Goal: Obtain resource: Obtain resource

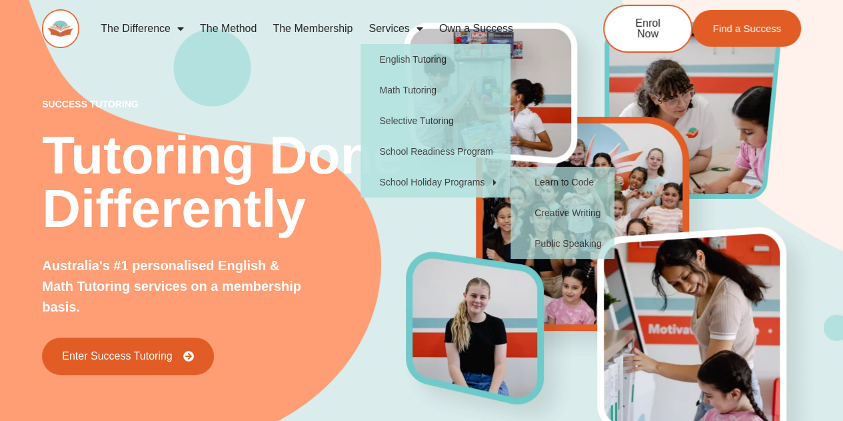
click at [154, 18] on link "The Difference" at bounding box center [142, 28] width 99 height 31
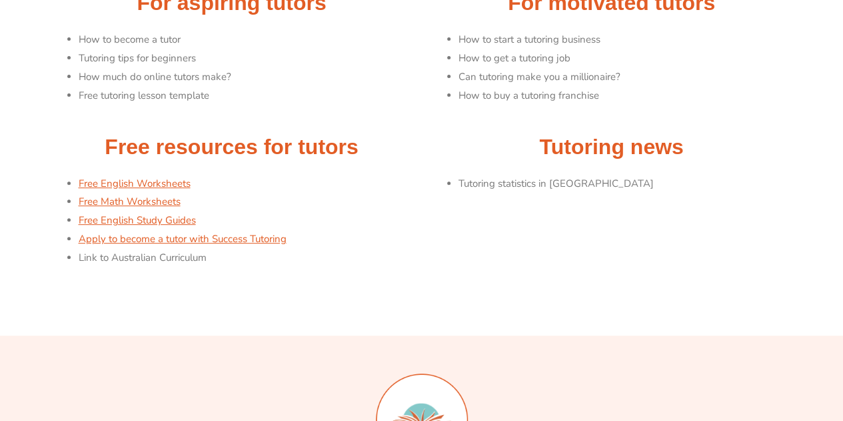
scroll to position [199, 0]
click at [116, 206] on link "Free Math Worksheets" at bounding box center [130, 201] width 102 height 13
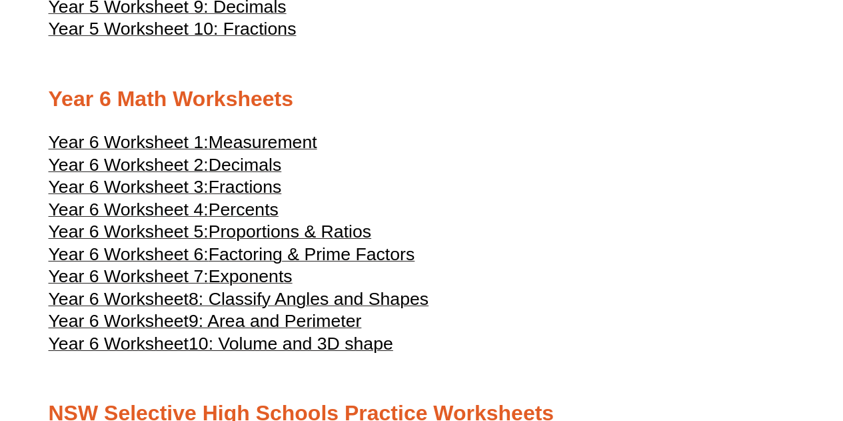
scroll to position [2267, 0]
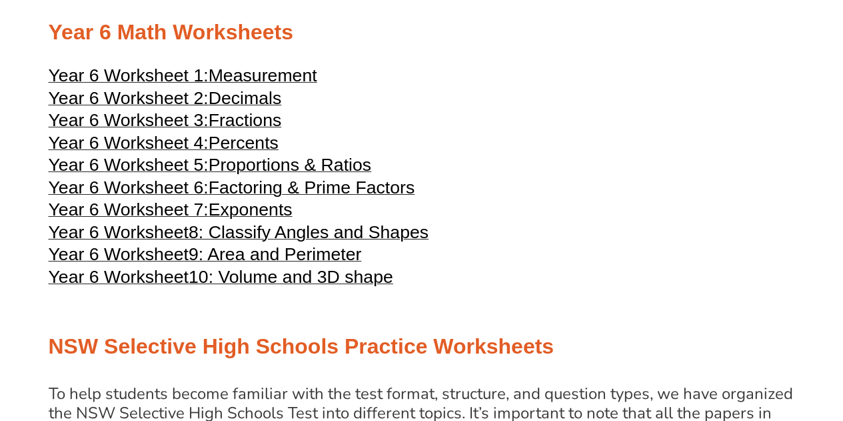
click at [274, 85] on span "Measurement" at bounding box center [263, 75] width 109 height 20
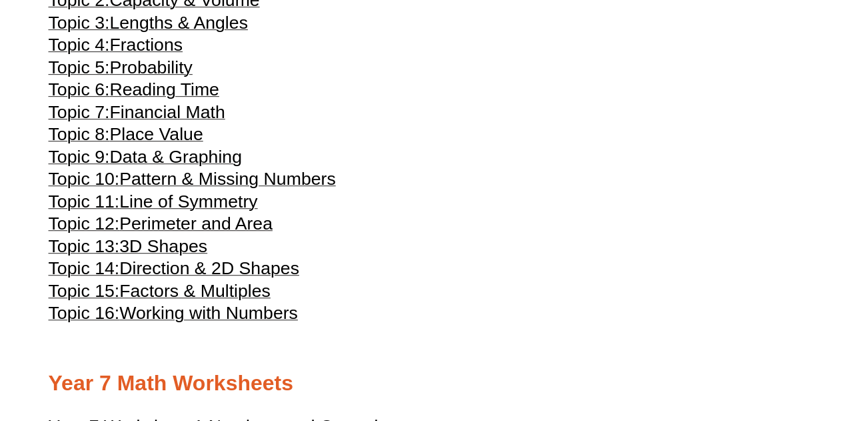
scroll to position [2800, 0]
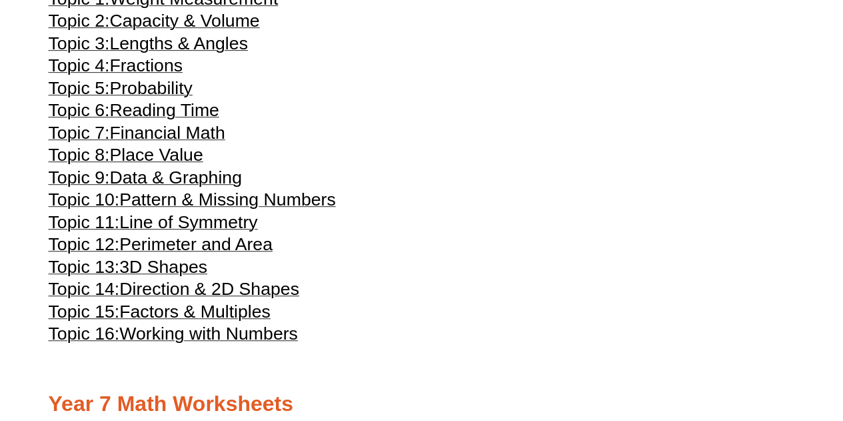
click at [175, 31] on span "Capacity & Volume" at bounding box center [184, 21] width 150 height 20
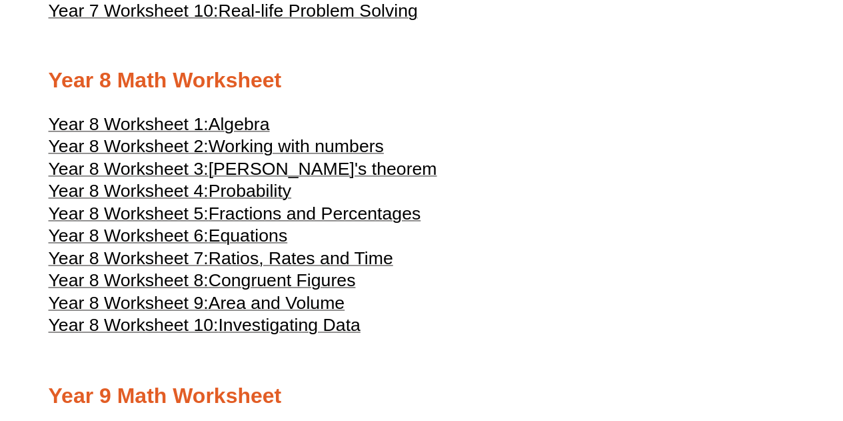
scroll to position [3466, 0]
